Goal: Contribute content

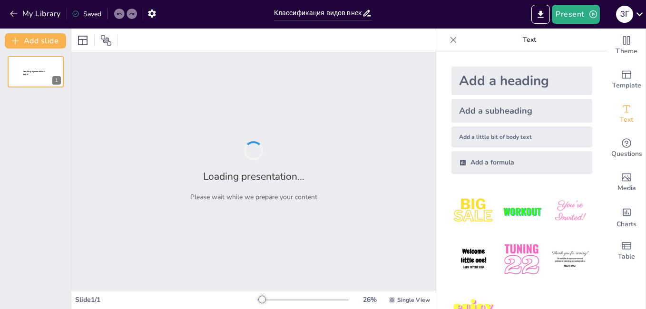
type input "Классификация видов внеклассной музыкальной деятельности"
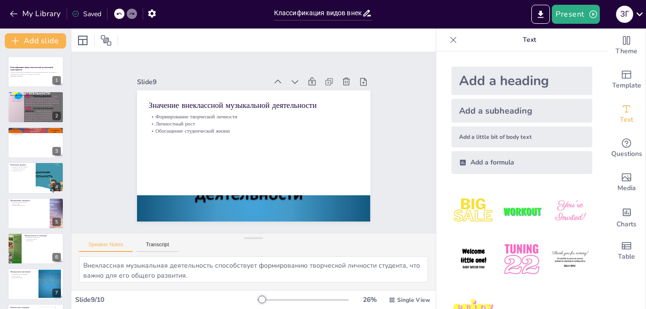
type textarea "Внеклассное музыкальное образование обогащает жизнь студентов, создавая новые в…"
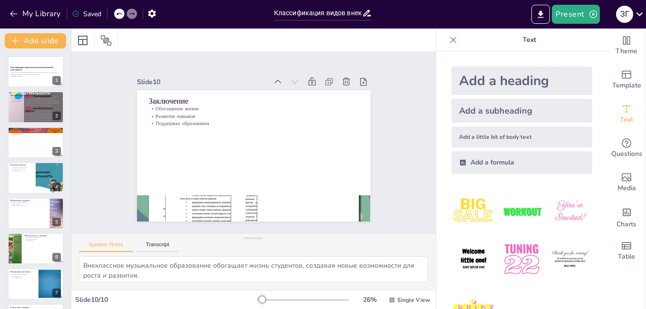
click at [455, 214] on img at bounding box center [474, 211] width 44 height 44
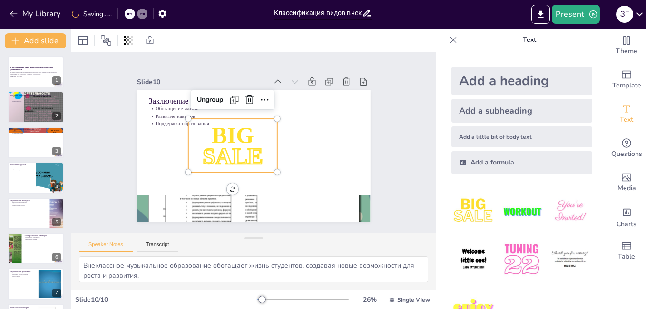
click at [502, 206] on img at bounding box center [522, 211] width 44 height 44
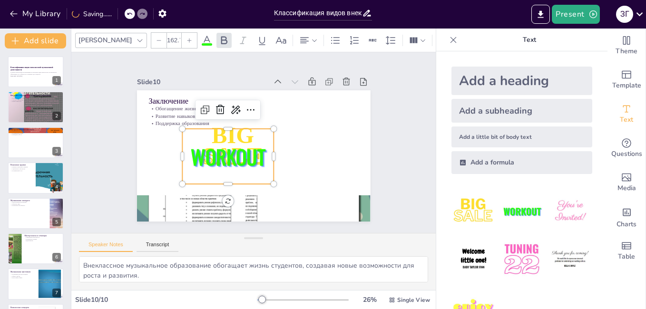
click at [487, 86] on div "Add a heading" at bounding box center [522, 81] width 141 height 29
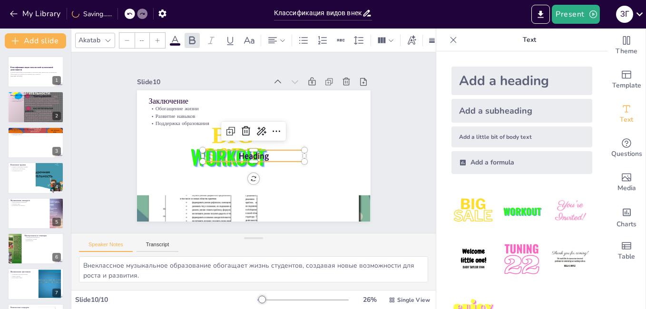
type input "68"
click at [122, 14] on icon at bounding box center [119, 14] width 6 height 6
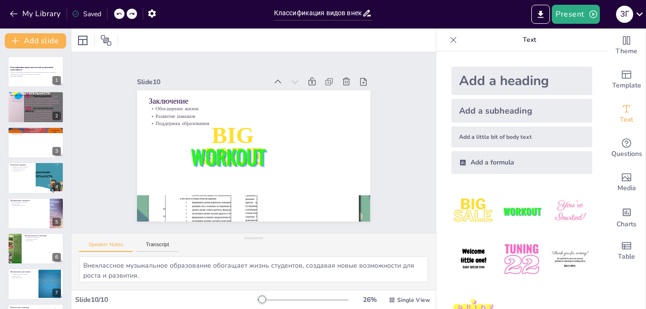
click at [122, 14] on icon at bounding box center [119, 14] width 6 height 6
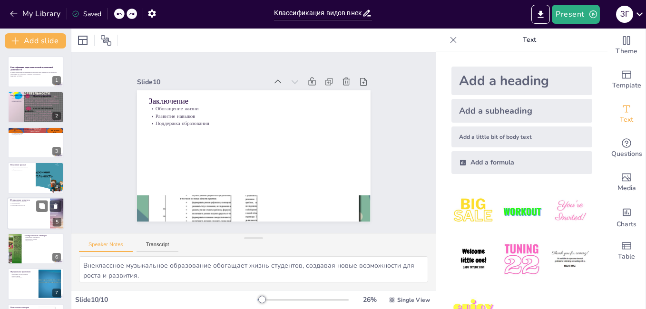
click at [20, 200] on p "Музыкальные конкурсы" at bounding box center [28, 200] width 37 height 3
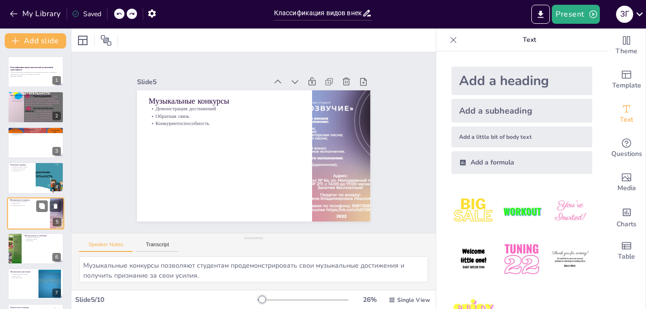
scroll to position [35, 0]
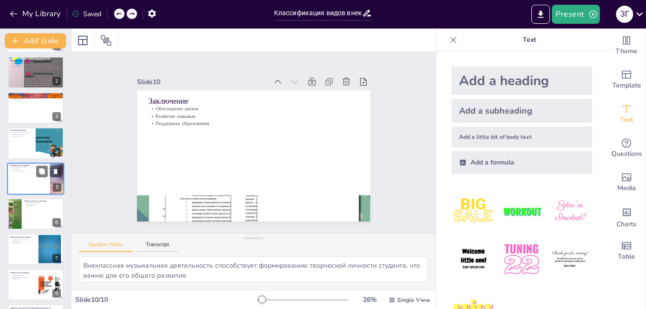
type textarea "Внеклассное музыкальное образование обогащает жизнь студентов, создавая новые в…"
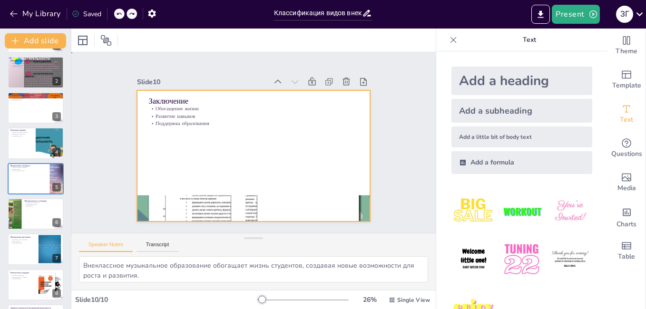
click at [212, 189] on div at bounding box center [254, 155] width 234 height 131
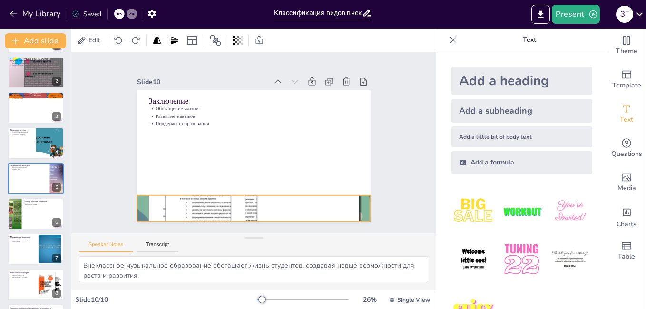
click at [202, 198] on div at bounding box center [227, 203] width 308 height 308
click at [256, 177] on icon at bounding box center [258, 177] width 10 height 10
